Goal: Book appointment/travel/reservation

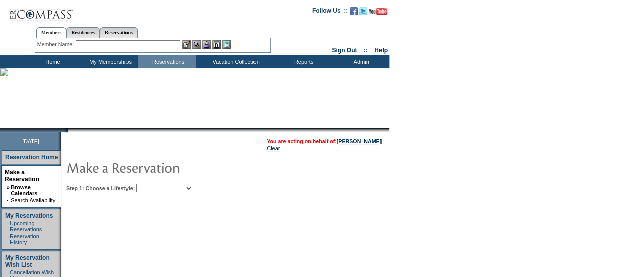
scroll to position [34, 0]
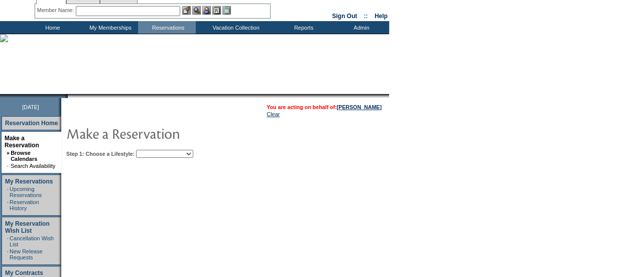
click at [193, 157] on select "Beach Leisure Metropolitan Mountain OIAL for Adventure OIAL for Couples OIAL fo…" at bounding box center [164, 154] width 57 height 8
select select "Leisure"
click at [153, 150] on select "Beach Leisure Metropolitan Mountain OIAL for Adventure OIAL for Couples OIAL fo…" at bounding box center [164, 154] width 57 height 8
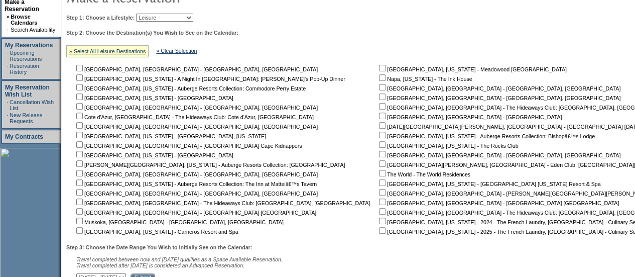
scroll to position [171, 0]
click at [379, 77] on input "checkbox" at bounding box center [382, 77] width 7 height 7
checkbox input "true"
click at [83, 229] on input "checkbox" at bounding box center [79, 229] width 7 height 7
checkbox input "true"
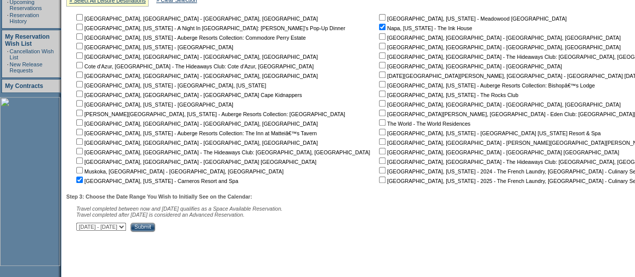
scroll to position [221, 0]
click at [155, 228] on input "Submit" at bounding box center [143, 226] width 25 height 9
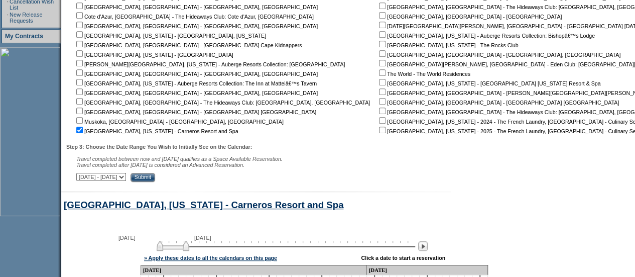
scroll to position [447, 0]
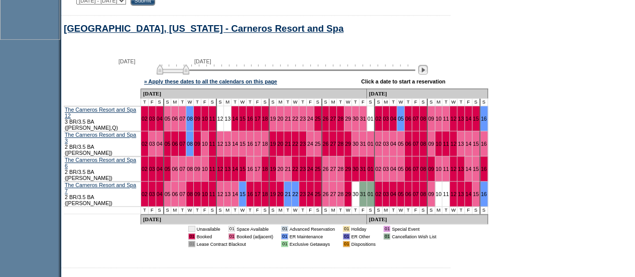
click at [428, 74] on img at bounding box center [423, 70] width 10 height 10
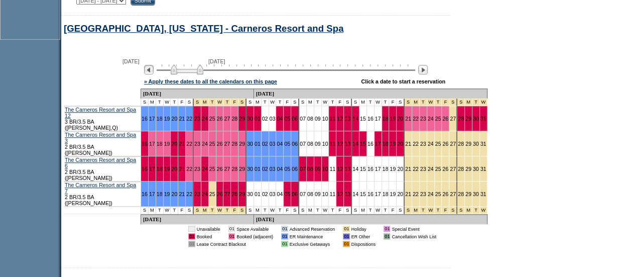
click at [153, 74] on img at bounding box center [149, 70] width 10 height 10
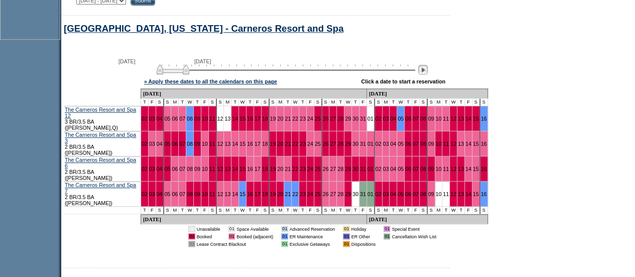
click at [424, 73] on img at bounding box center [423, 70] width 10 height 10
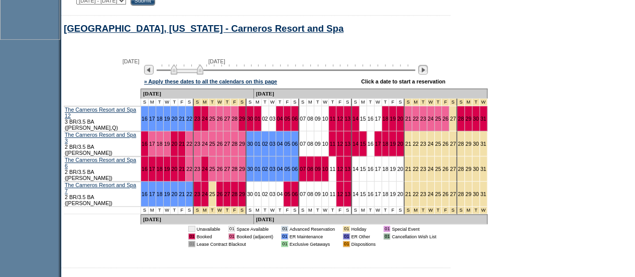
click at [424, 73] on img at bounding box center [423, 70] width 10 height 10
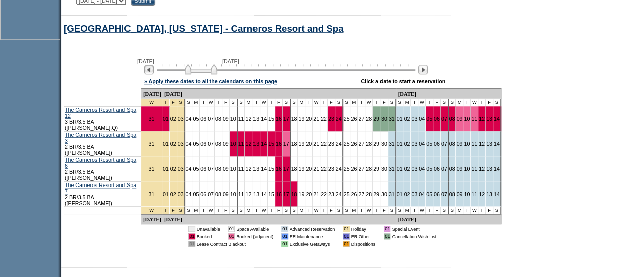
click at [152, 72] on img at bounding box center [149, 70] width 10 height 10
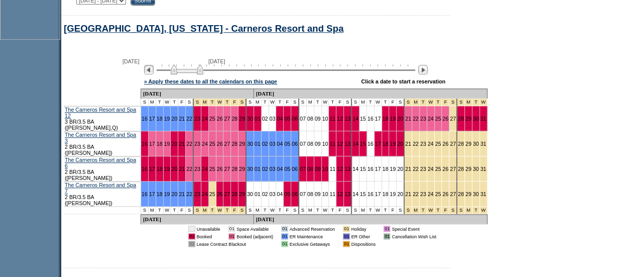
click at [152, 72] on img at bounding box center [149, 70] width 10 height 10
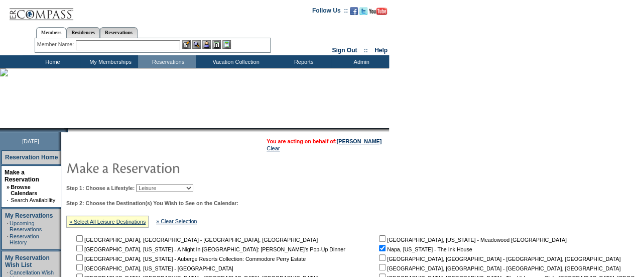
scroll to position [74, 0]
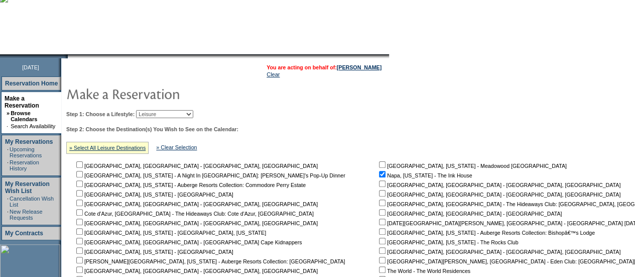
drag, startPoint x: 417, startPoint y: 178, endPoint x: 381, endPoint y: 174, distance: 36.9
click at [381, 174] on nobr "Napa, [US_STATE] - The Ink House" at bounding box center [424, 175] width 95 height 6
copy nobr "The Ink House"
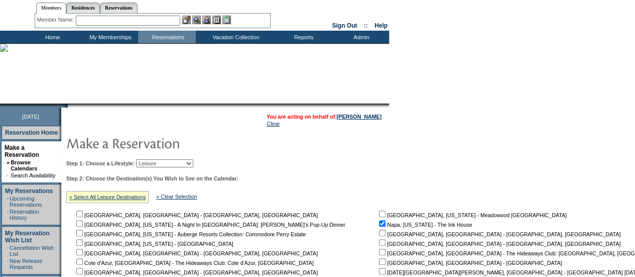
scroll to position [22, 0]
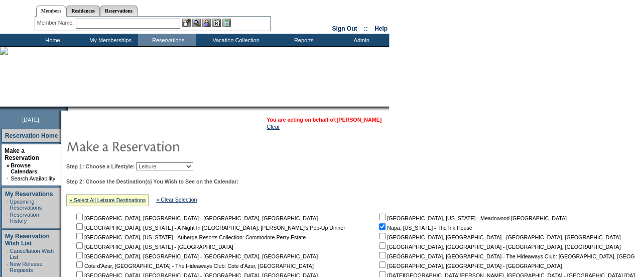
click at [356, 119] on link "[PERSON_NAME]" at bounding box center [359, 119] width 45 height 6
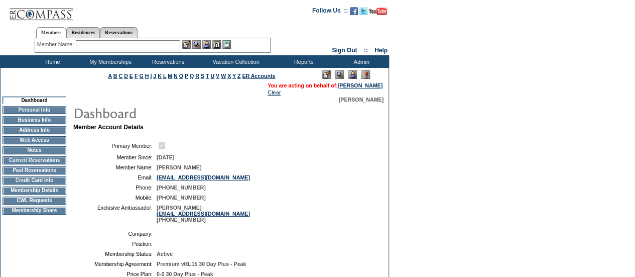
scroll to position [40, 0]
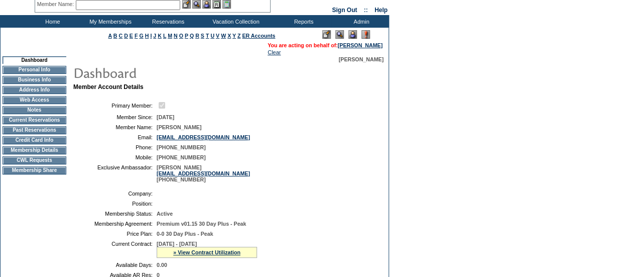
click at [37, 164] on td "CWL Requests" at bounding box center [35, 160] width 64 height 8
